Goal: Information Seeking & Learning: Learn about a topic

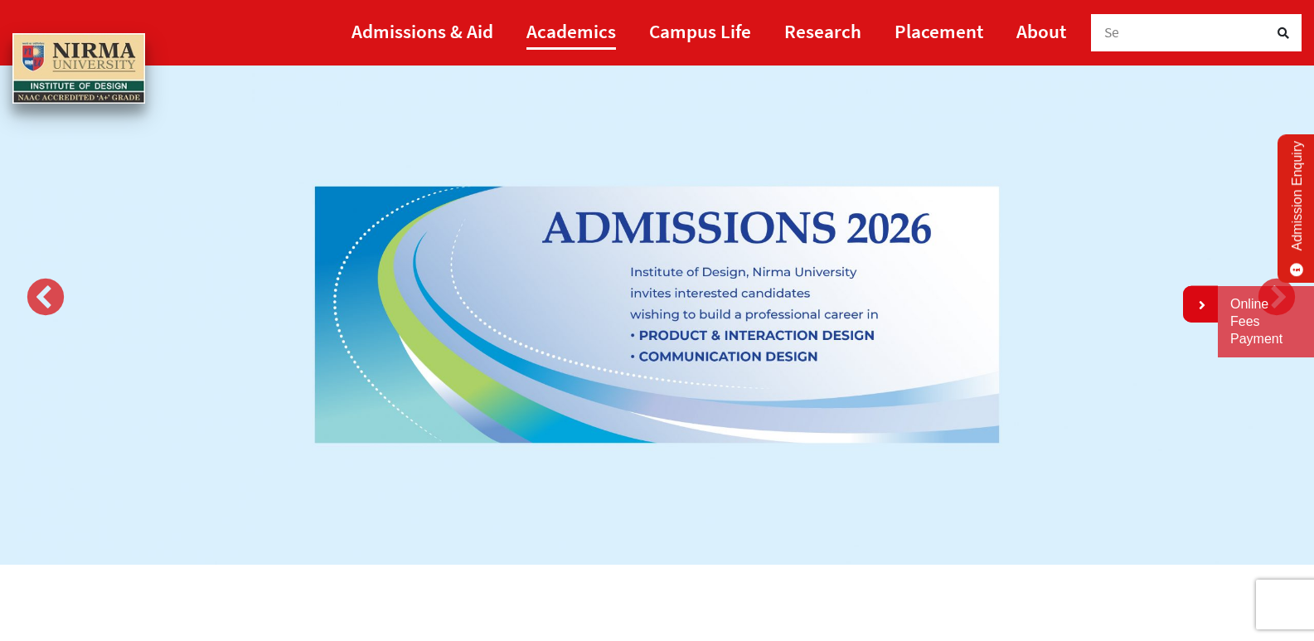
click at [582, 33] on link "Academics" at bounding box center [571, 30] width 90 height 37
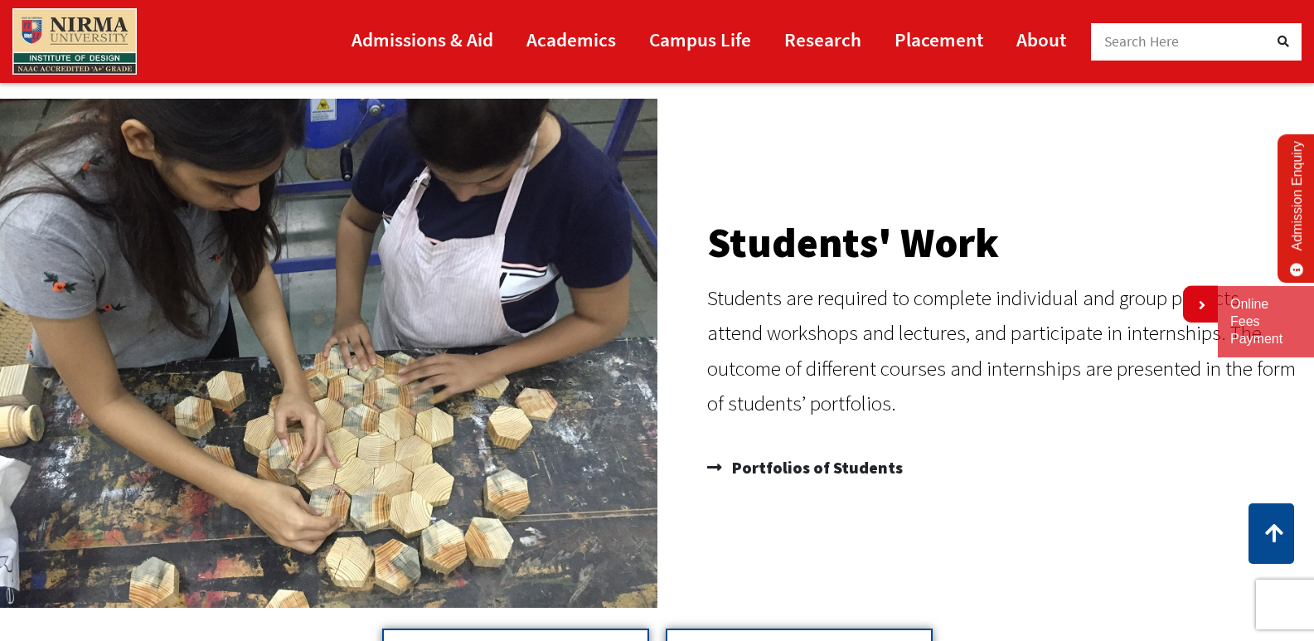
scroll to position [1397, 0]
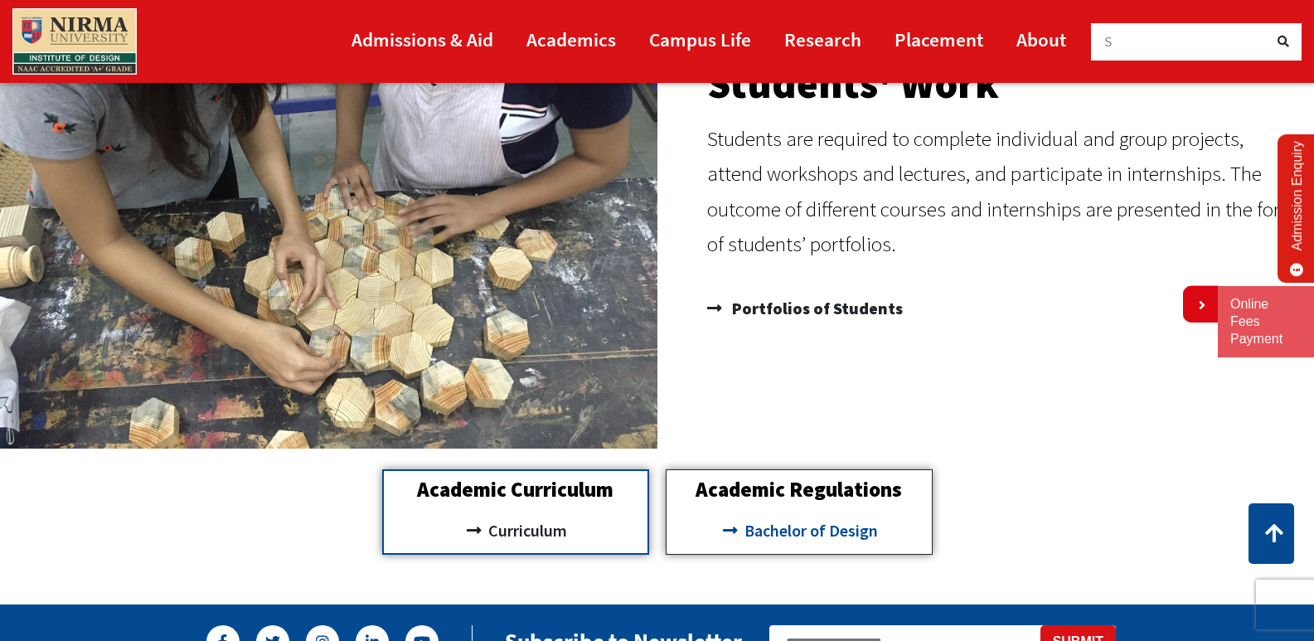
click at [783, 535] on span "Bachelor of Design" at bounding box center [809, 530] width 138 height 28
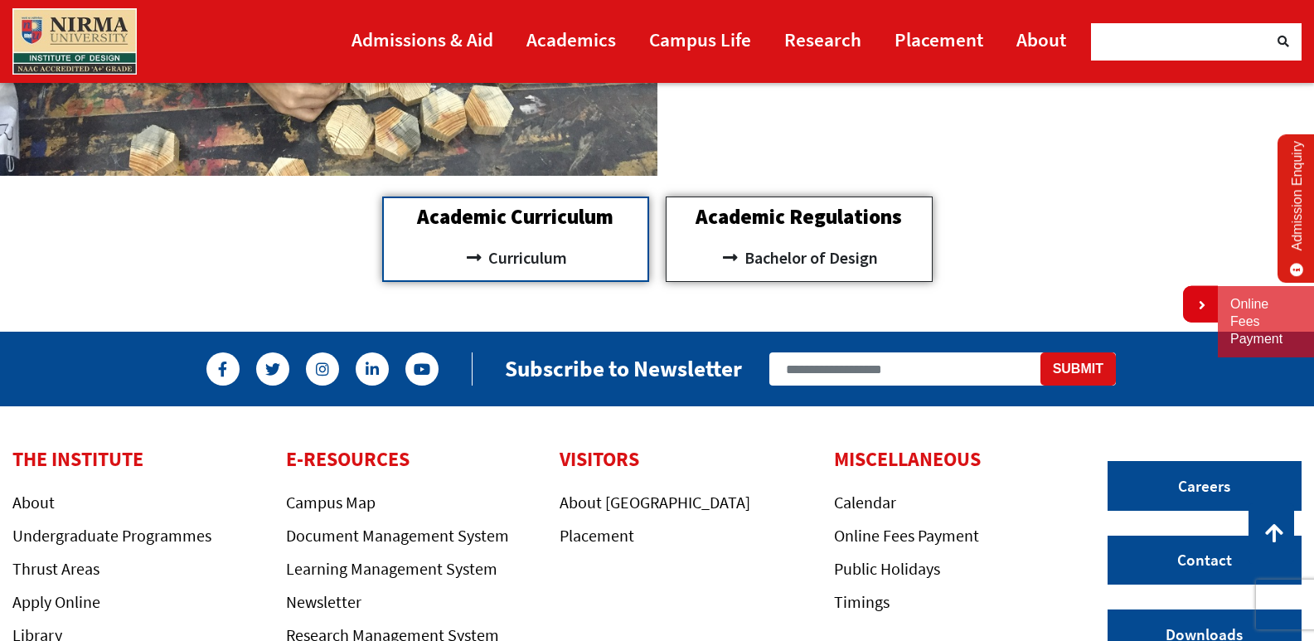
scroll to position [1563, 0]
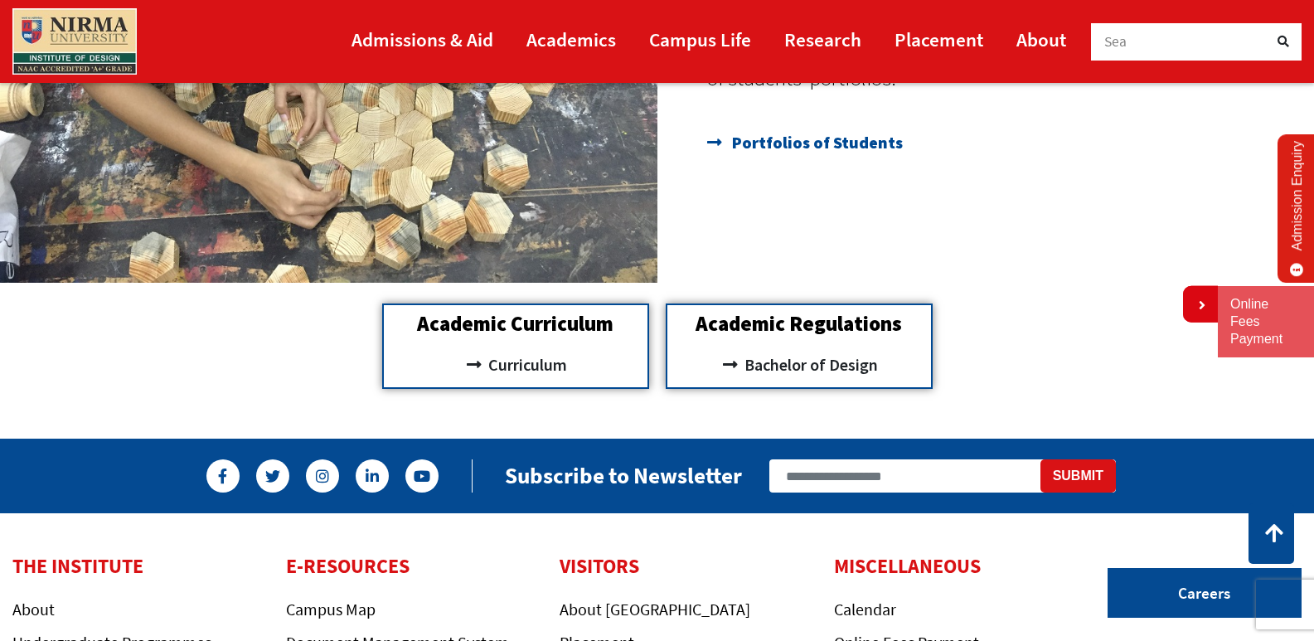
click at [755, 147] on span "Portfolios of Students" at bounding box center [815, 142] width 175 height 33
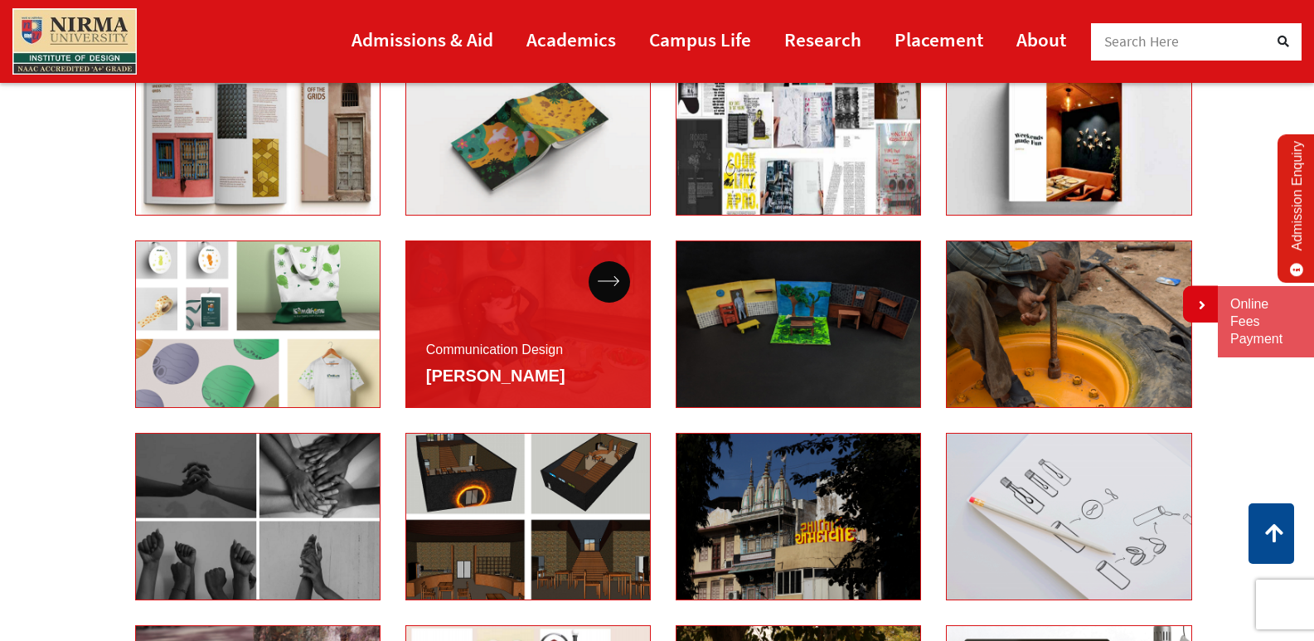
scroll to position [3481, 0]
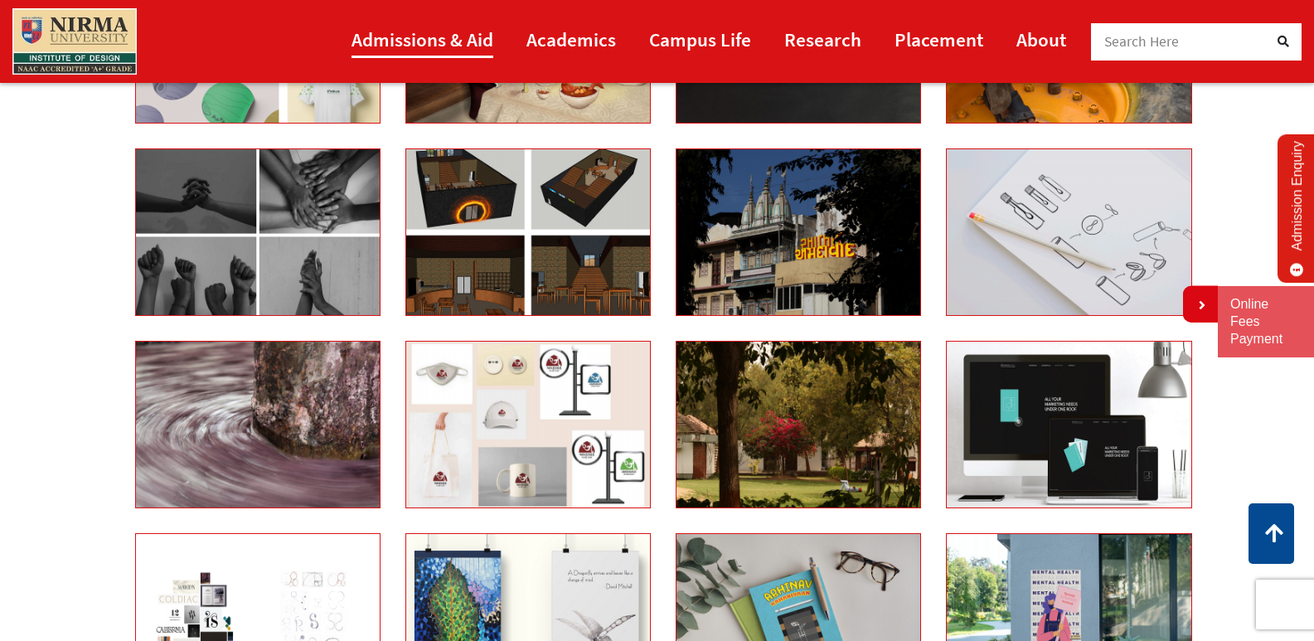
click at [457, 47] on link "Admissions & Aid" at bounding box center [422, 39] width 142 height 37
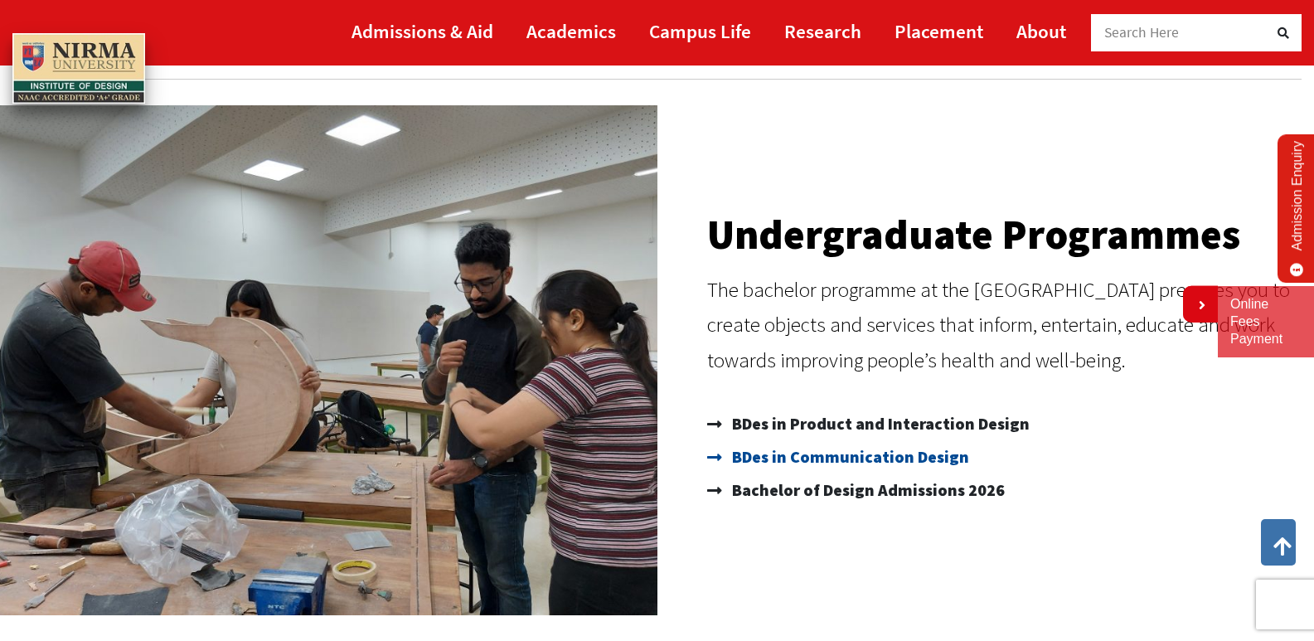
scroll to position [85, 0]
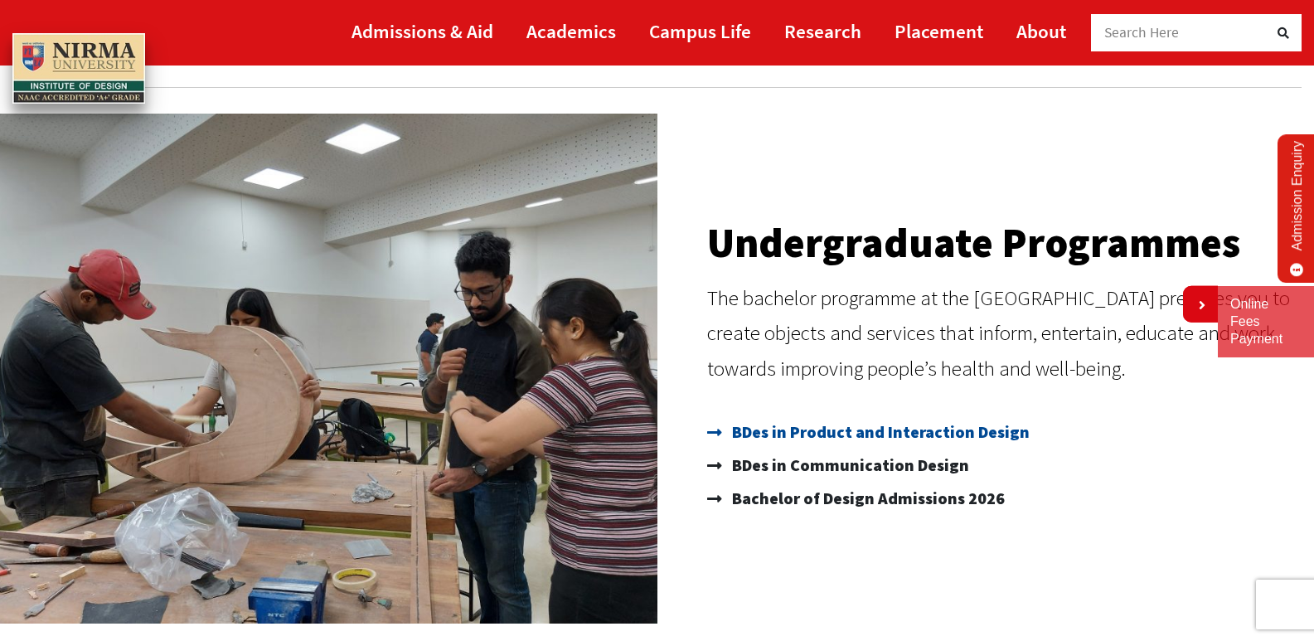
click at [886, 434] on span "BDes in Product and Interaction Design" at bounding box center [879, 431] width 302 height 33
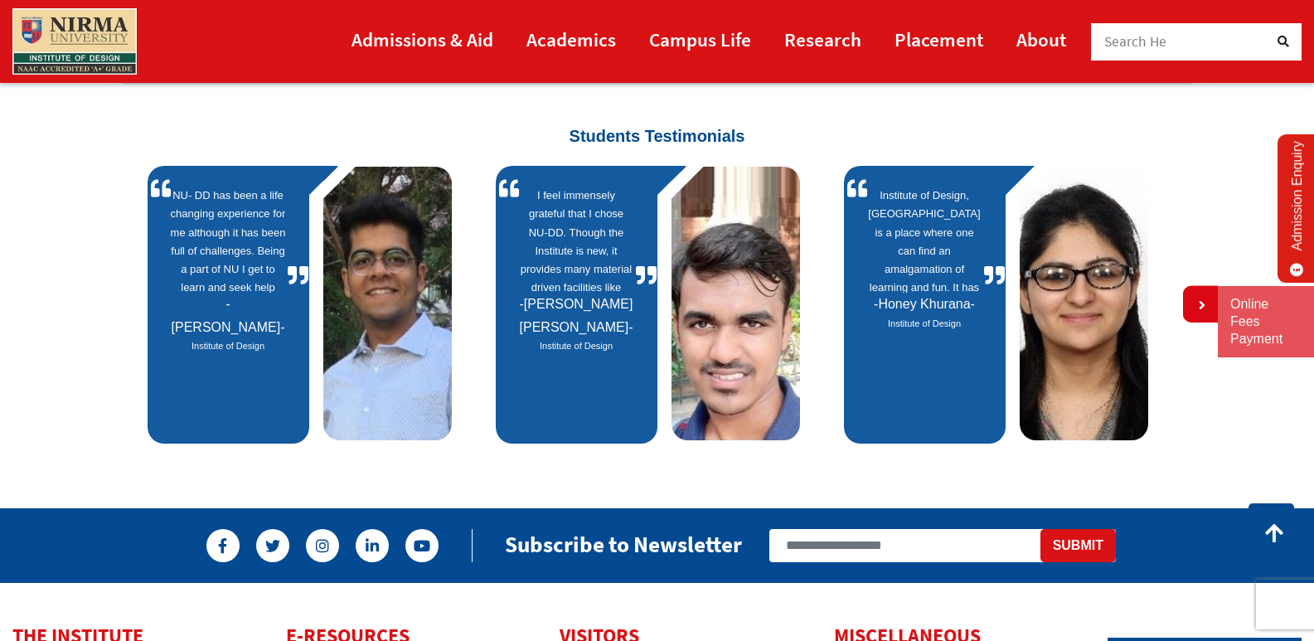
scroll to position [1243, 0]
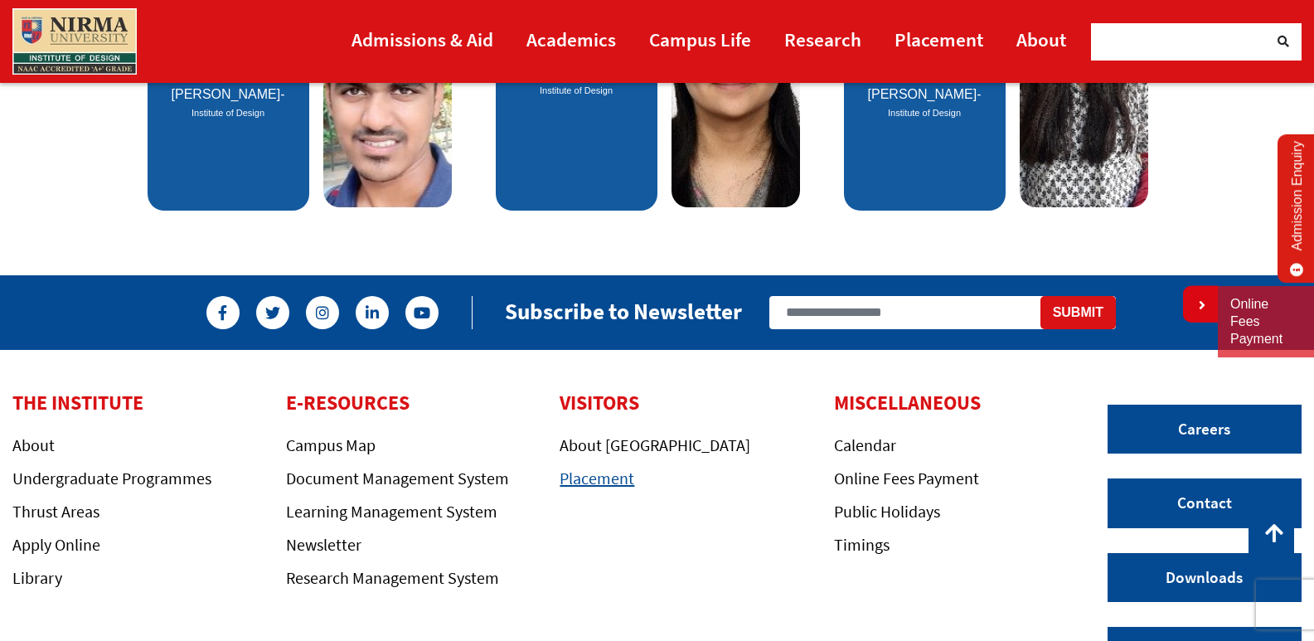
click at [588, 481] on link "Placement" at bounding box center [596, 477] width 75 height 21
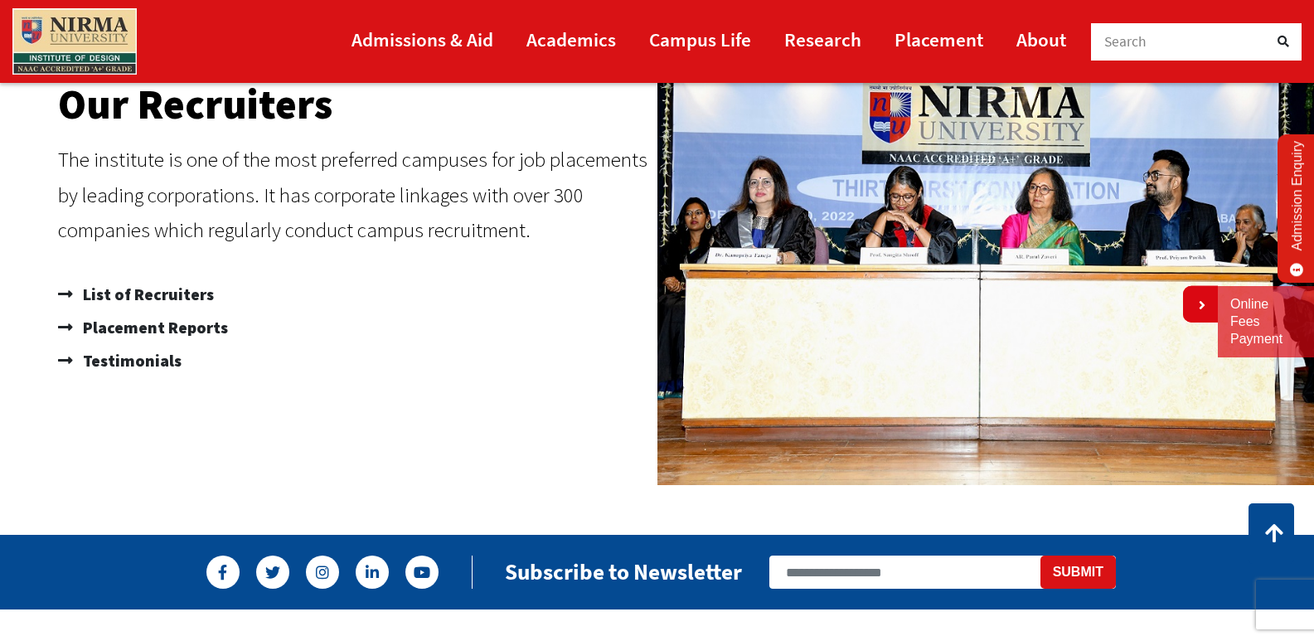
scroll to position [1077, 0]
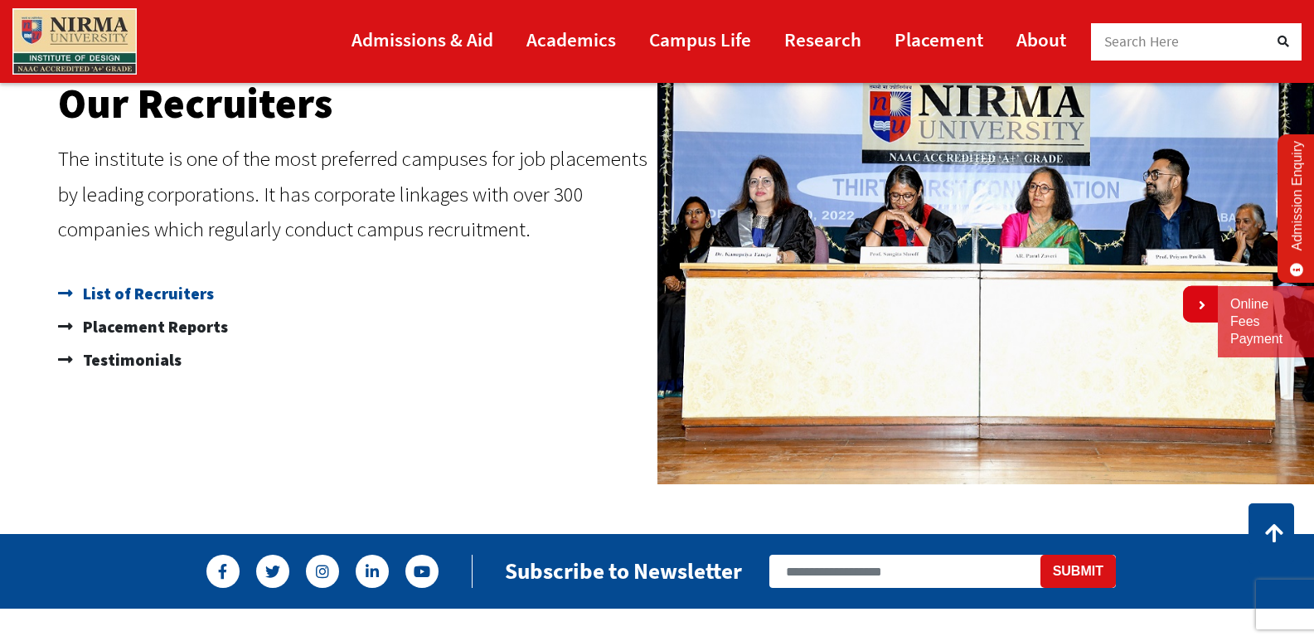
click at [140, 298] on span "List of Recruiters" at bounding box center [146, 293] width 135 height 33
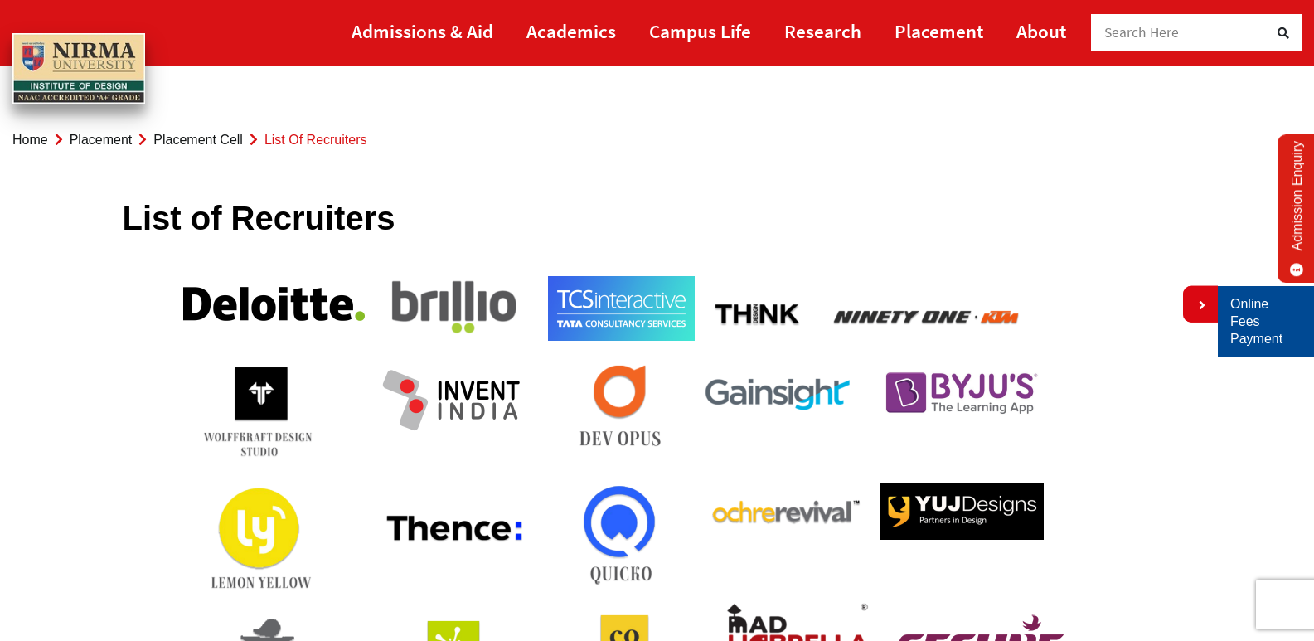
click at [1247, 332] on link "Online Fees Payment" at bounding box center [1265, 321] width 71 height 51
click at [43, 134] on link "Home" at bounding box center [30, 140] width 36 height 14
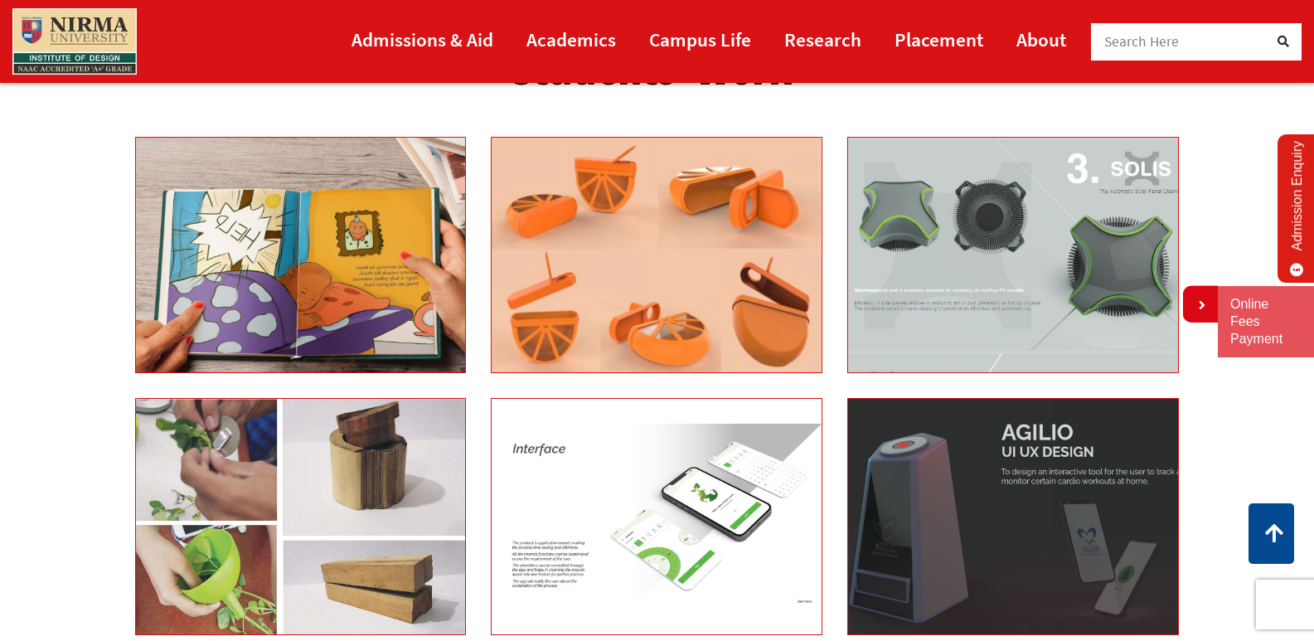
scroll to position [2403, 0]
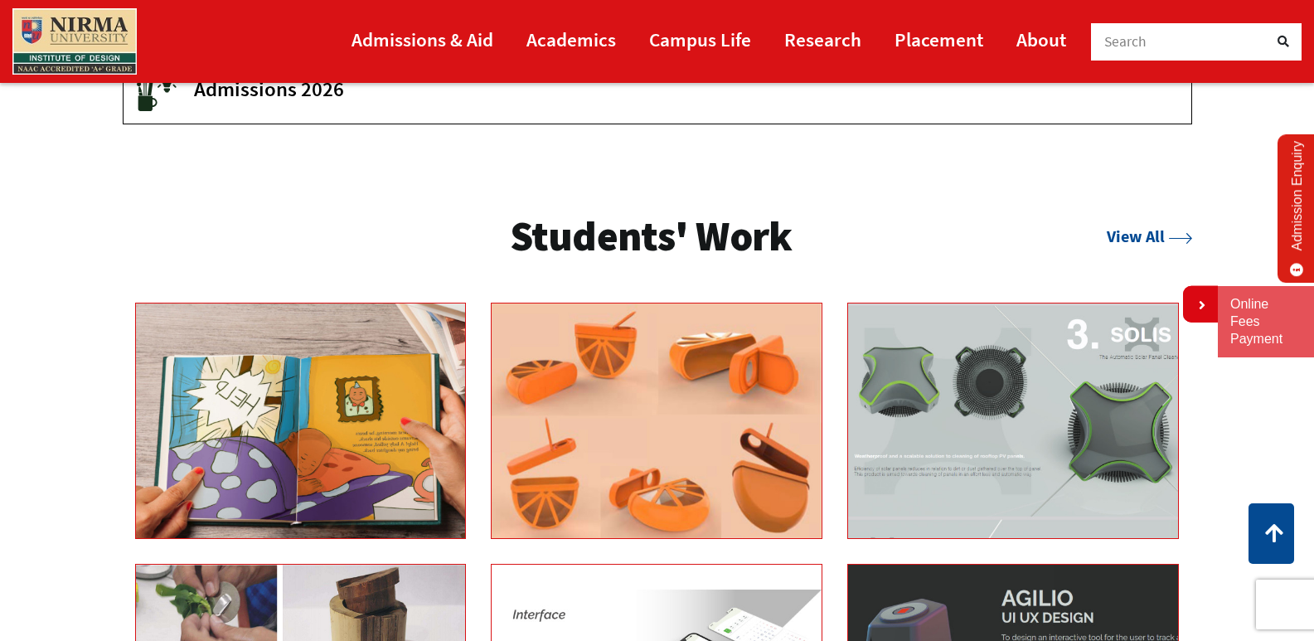
click at [255, 90] on span "Admissions 2026" at bounding box center [680, 88] width 972 height 25
